Goal: Check status: Check status

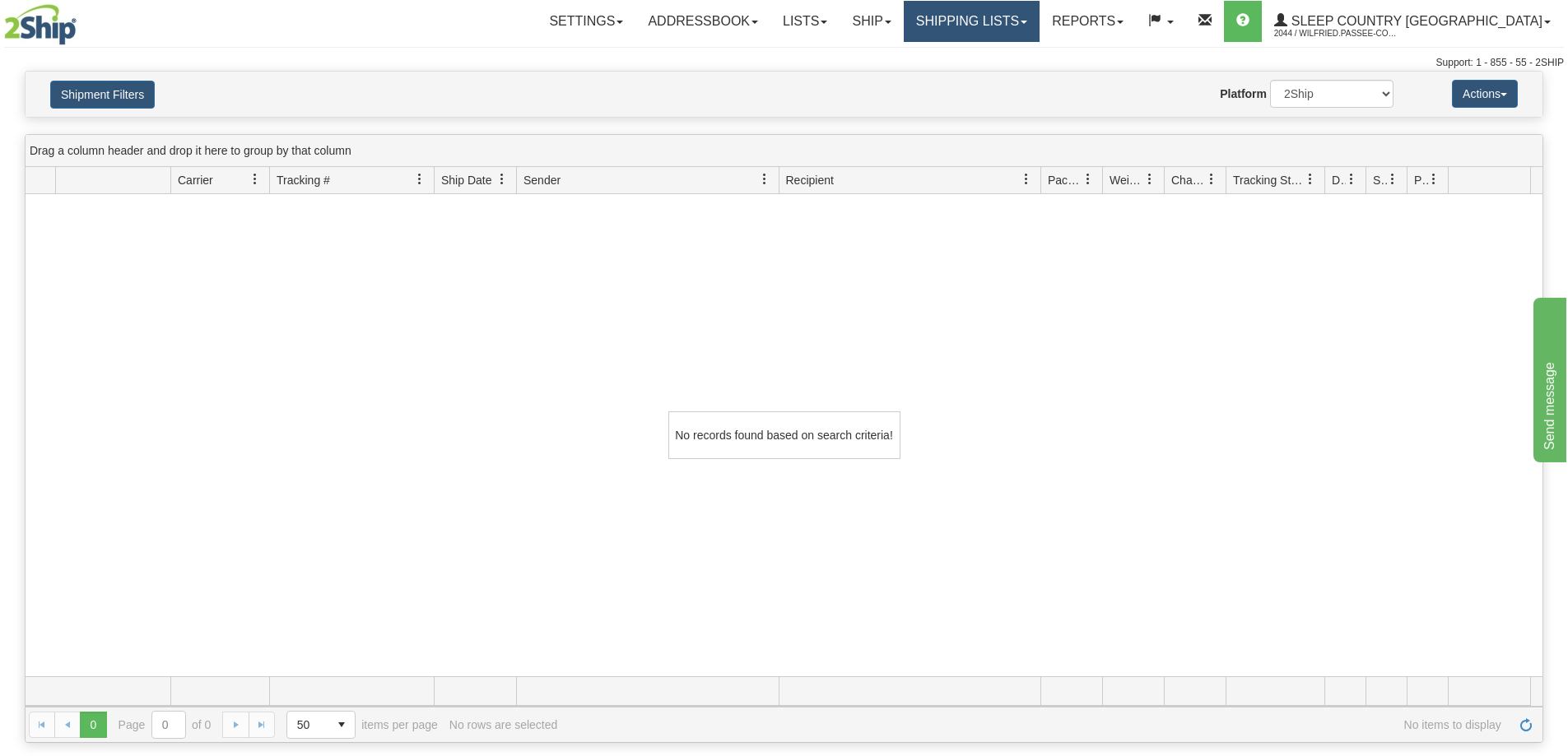
click at [1008, 22] on link "Shipping lists" at bounding box center [972, 22] width 136 height 41
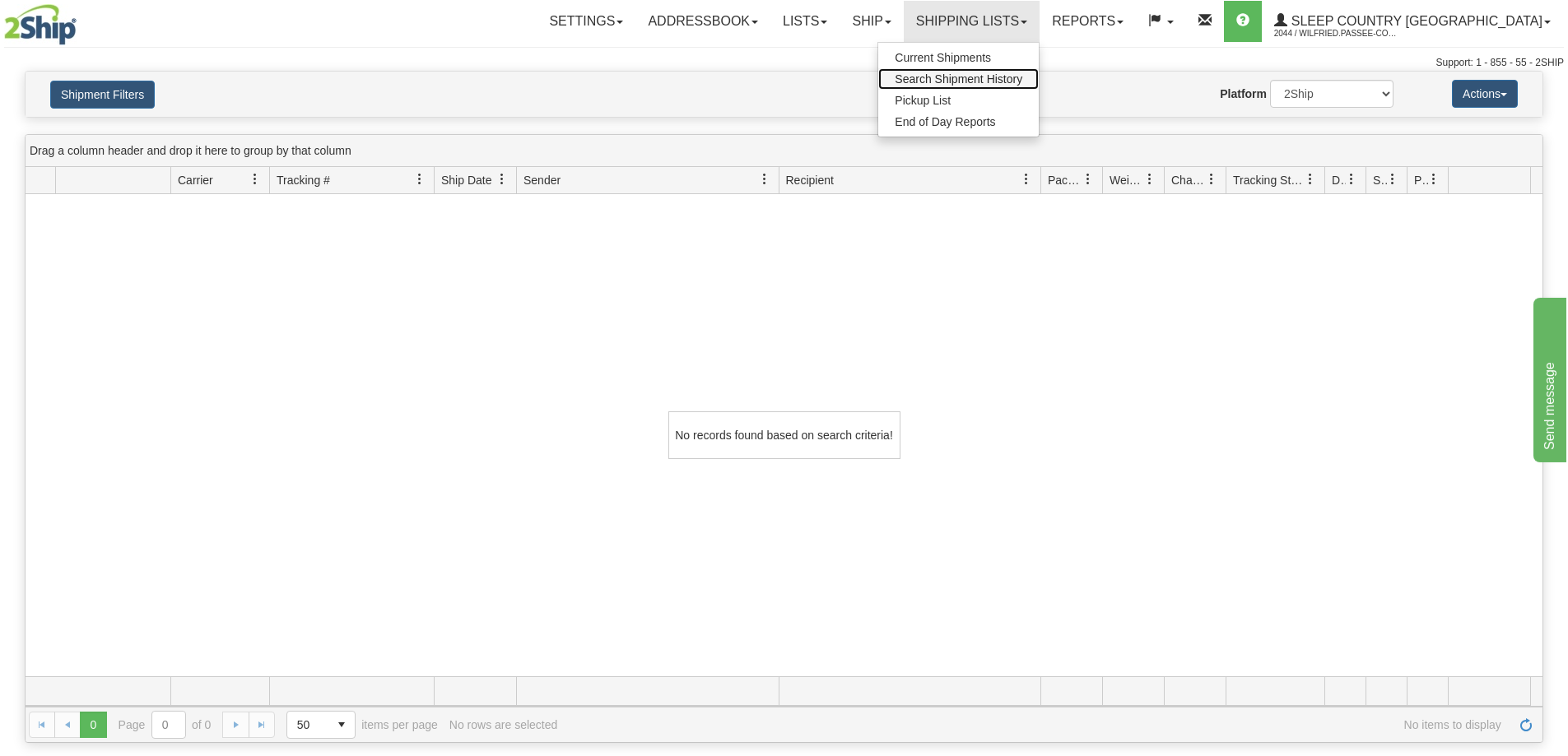
click at [1020, 84] on span "Search Shipment History" at bounding box center [959, 79] width 128 height 13
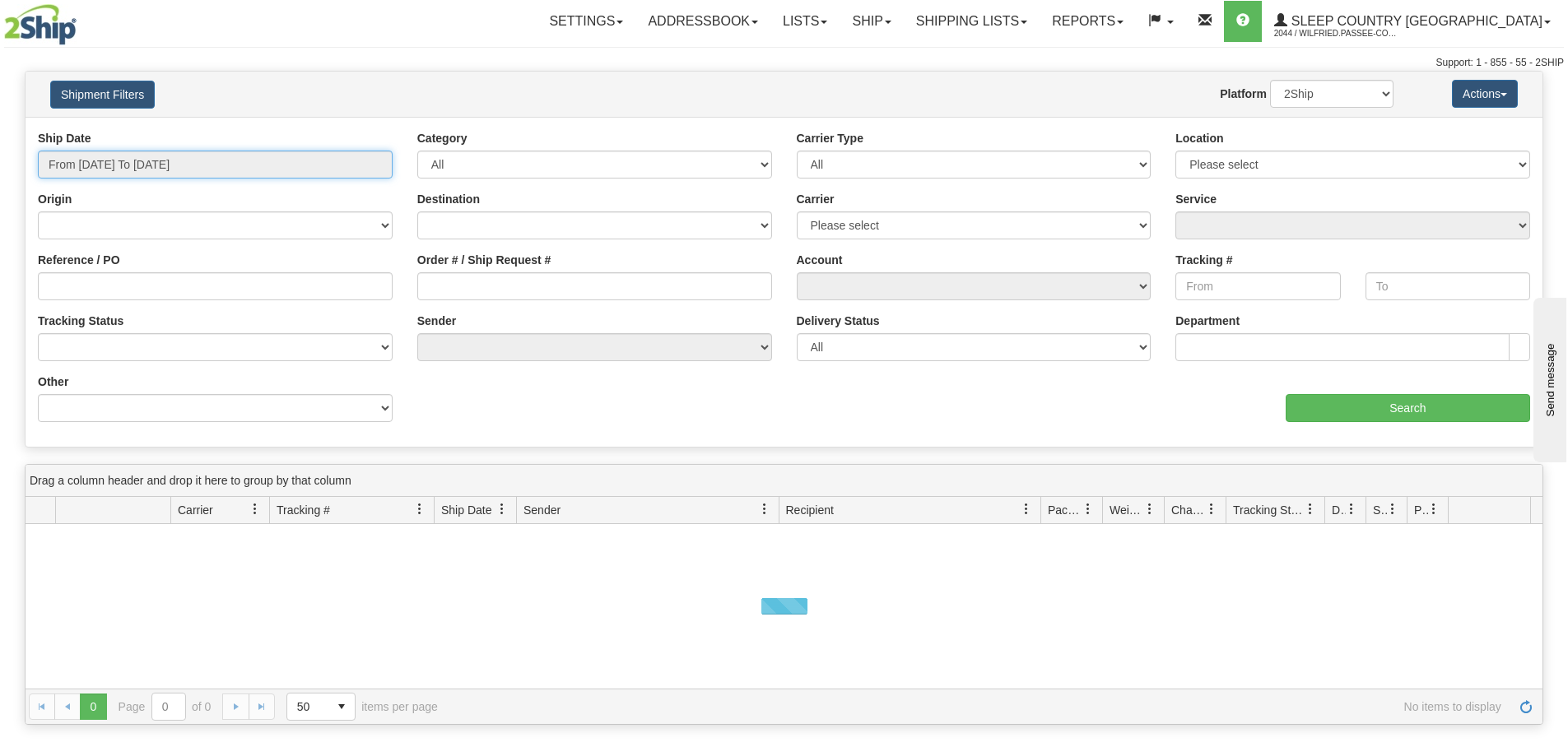
drag, startPoint x: 160, startPoint y: 158, endPoint x: 185, endPoint y: 288, distance: 132.4
click at [158, 158] on input "From [DATE] To [DATE]" at bounding box center [215, 164] width 355 height 28
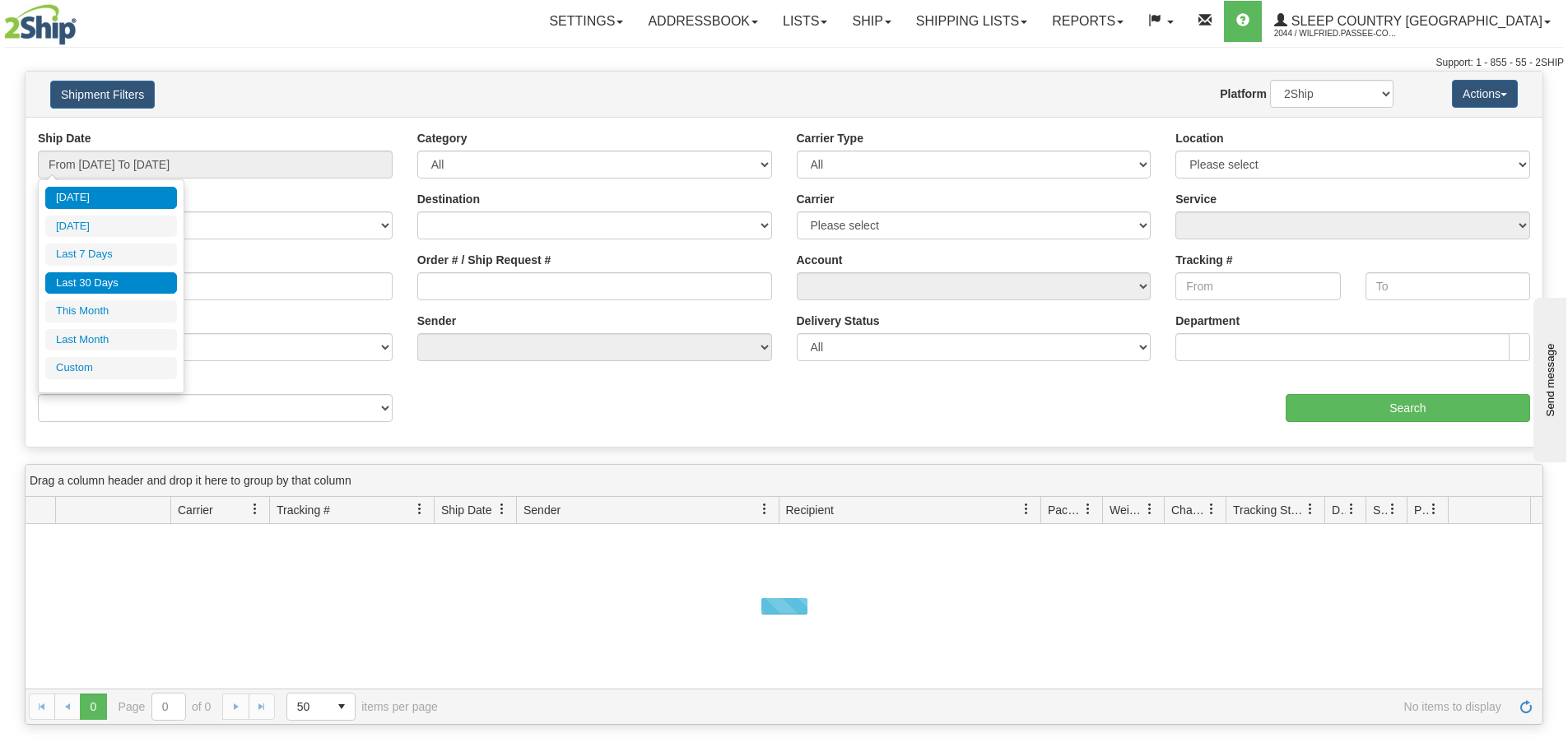
click at [108, 283] on li "Last 30 Days" at bounding box center [111, 284] width 132 height 23
type input "From [DATE] To [DATE]"
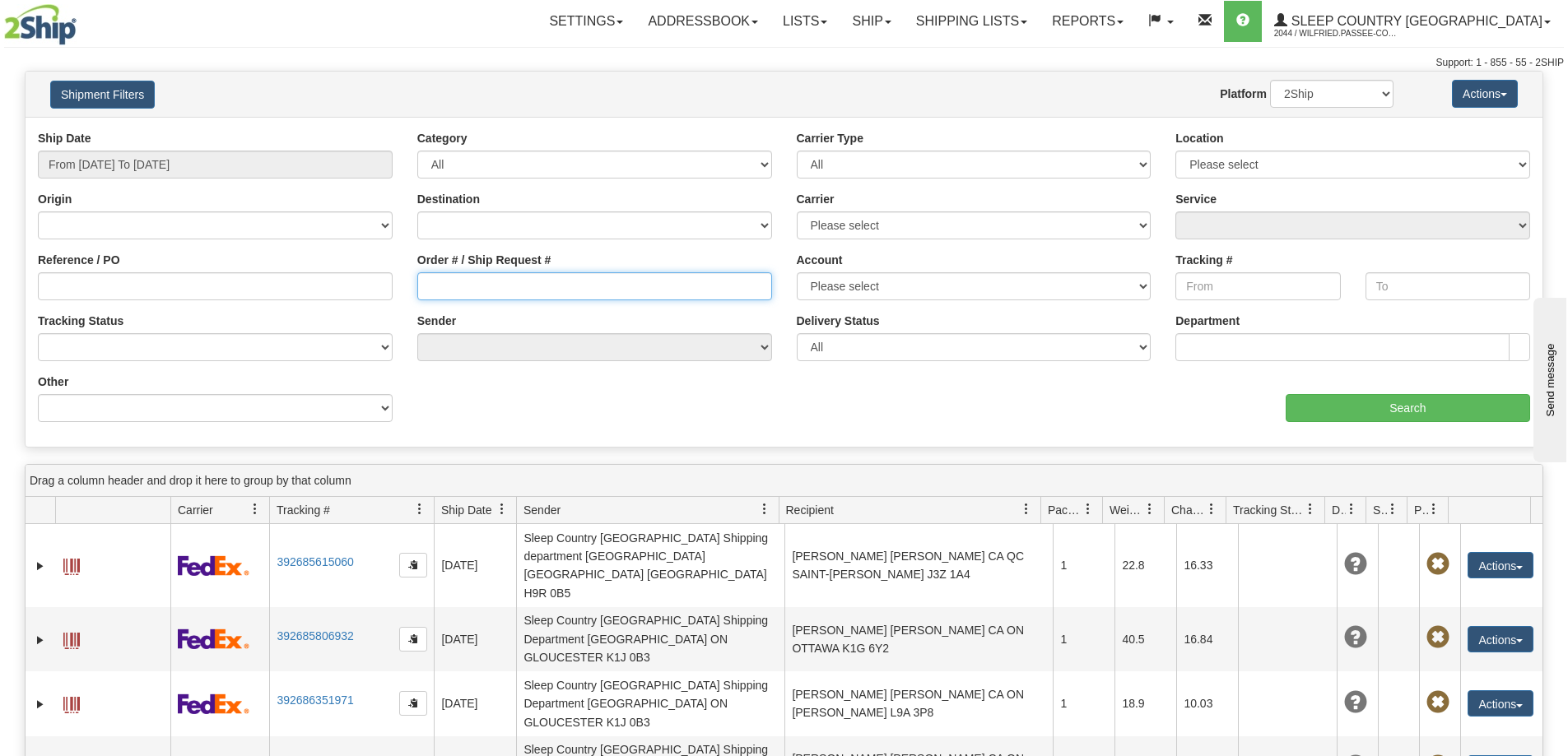
click at [536, 288] on input "Order # / Ship Request #" at bounding box center [595, 286] width 355 height 28
paste input "158G010931"
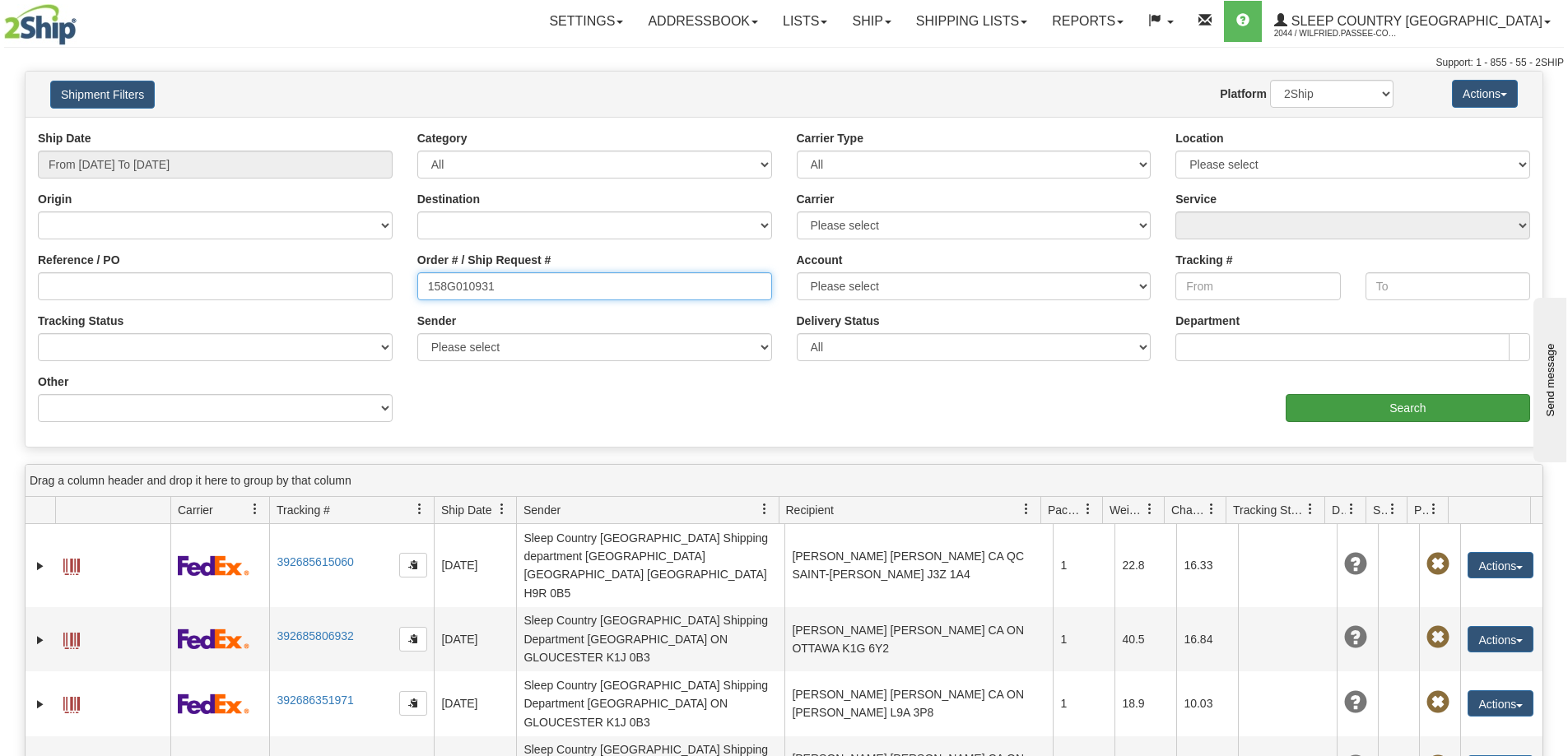
type input "158G010931"
click at [1376, 406] on input "Search" at bounding box center [1408, 408] width 244 height 28
